Goal: Feedback & Contribution: Leave review/rating

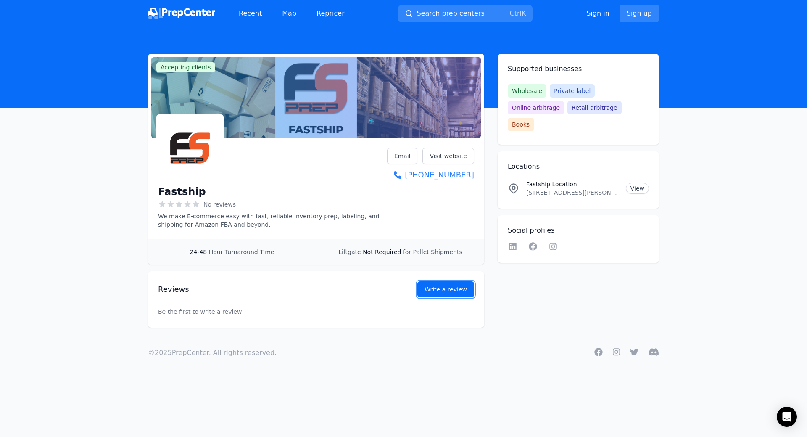
click at [452, 290] on link "Write a review" at bounding box center [445, 289] width 57 height 16
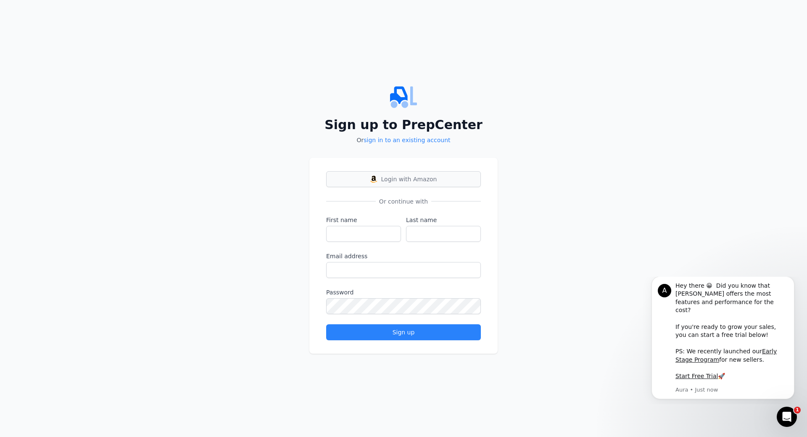
click at [405, 179] on span "Login with Amazon" at bounding box center [409, 179] width 56 height 8
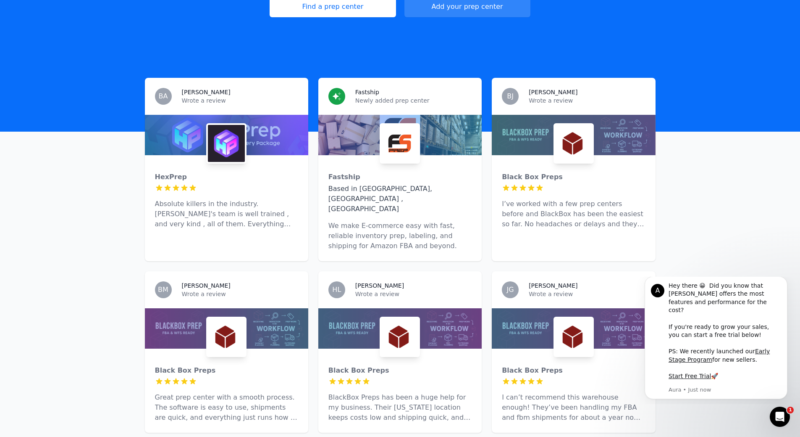
scroll to position [210, 0]
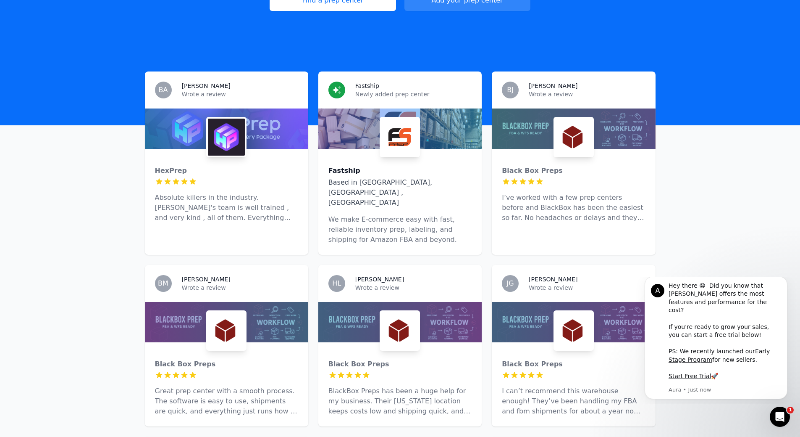
click at [408, 166] on div "Fastship" at bounding box center [400, 171] width 143 height 10
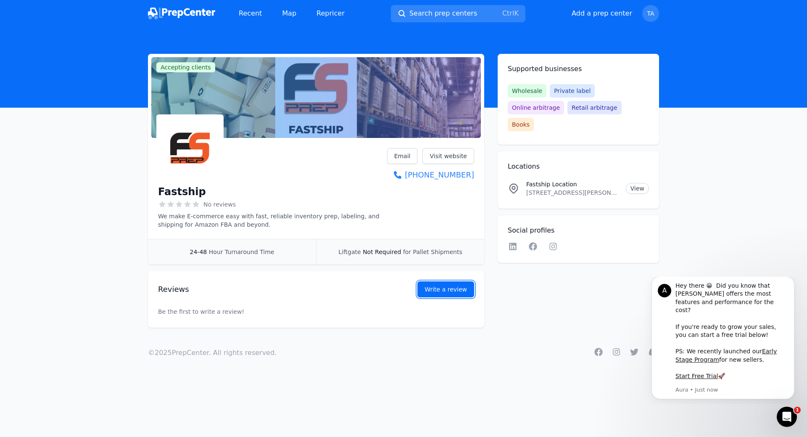
click at [451, 287] on button "Write a review" at bounding box center [445, 289] width 57 height 16
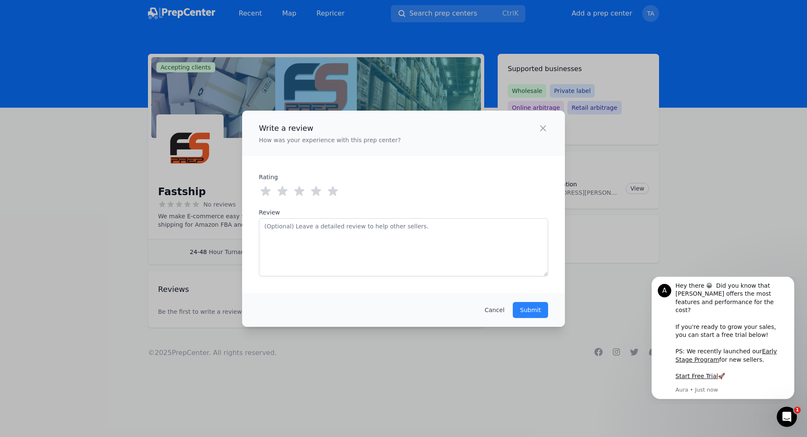
click at [337, 189] on icon at bounding box center [332, 190] width 13 height 13
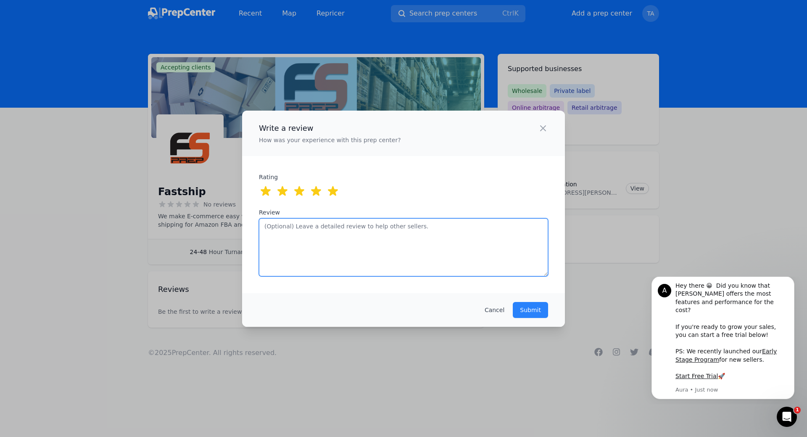
click at [342, 234] on textarea "Review" at bounding box center [403, 247] width 289 height 58
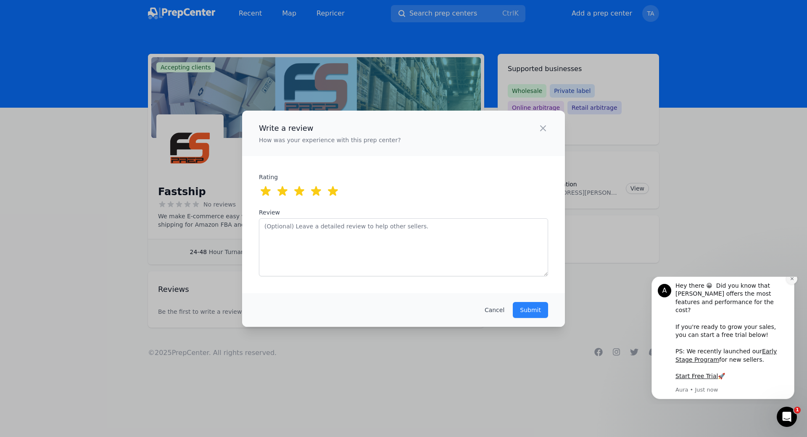
click at [792, 281] on icon "Dismiss notification" at bounding box center [792, 278] width 5 height 5
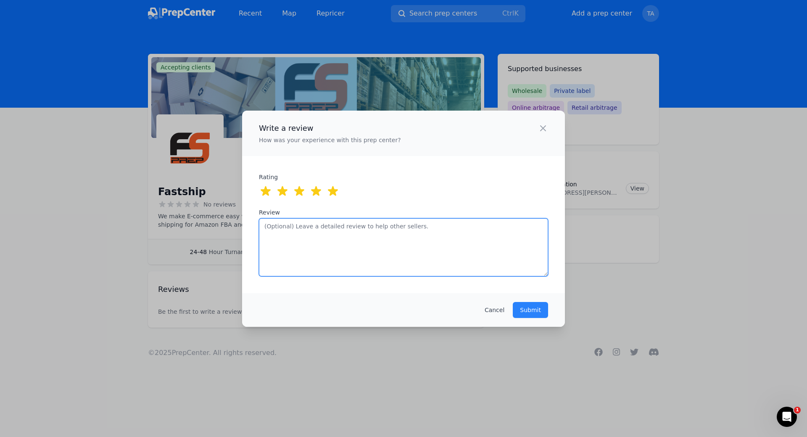
click at [329, 231] on textarea "Review" at bounding box center [403, 247] width 289 height 58
paste textarea "Best experience with them. Good Professionalism and communication"
type textarea "Best experience with them. Good Professionalism and communication"
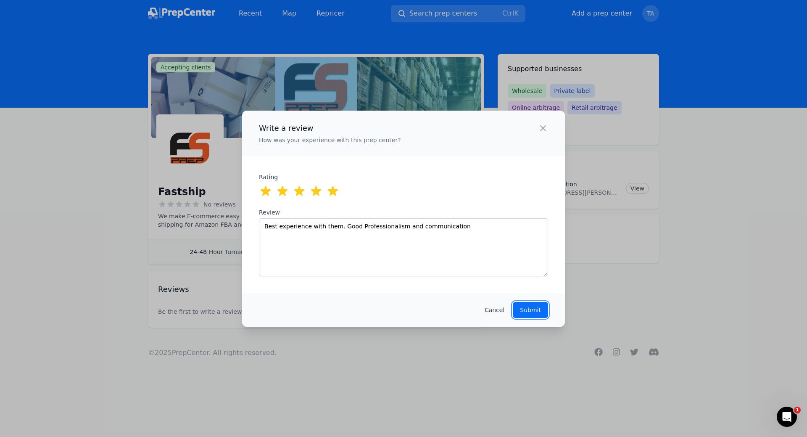
click at [536, 311] on p "Submit" at bounding box center [530, 309] width 21 height 8
